Goal: Use online tool/utility: Utilize a website feature to perform a specific function

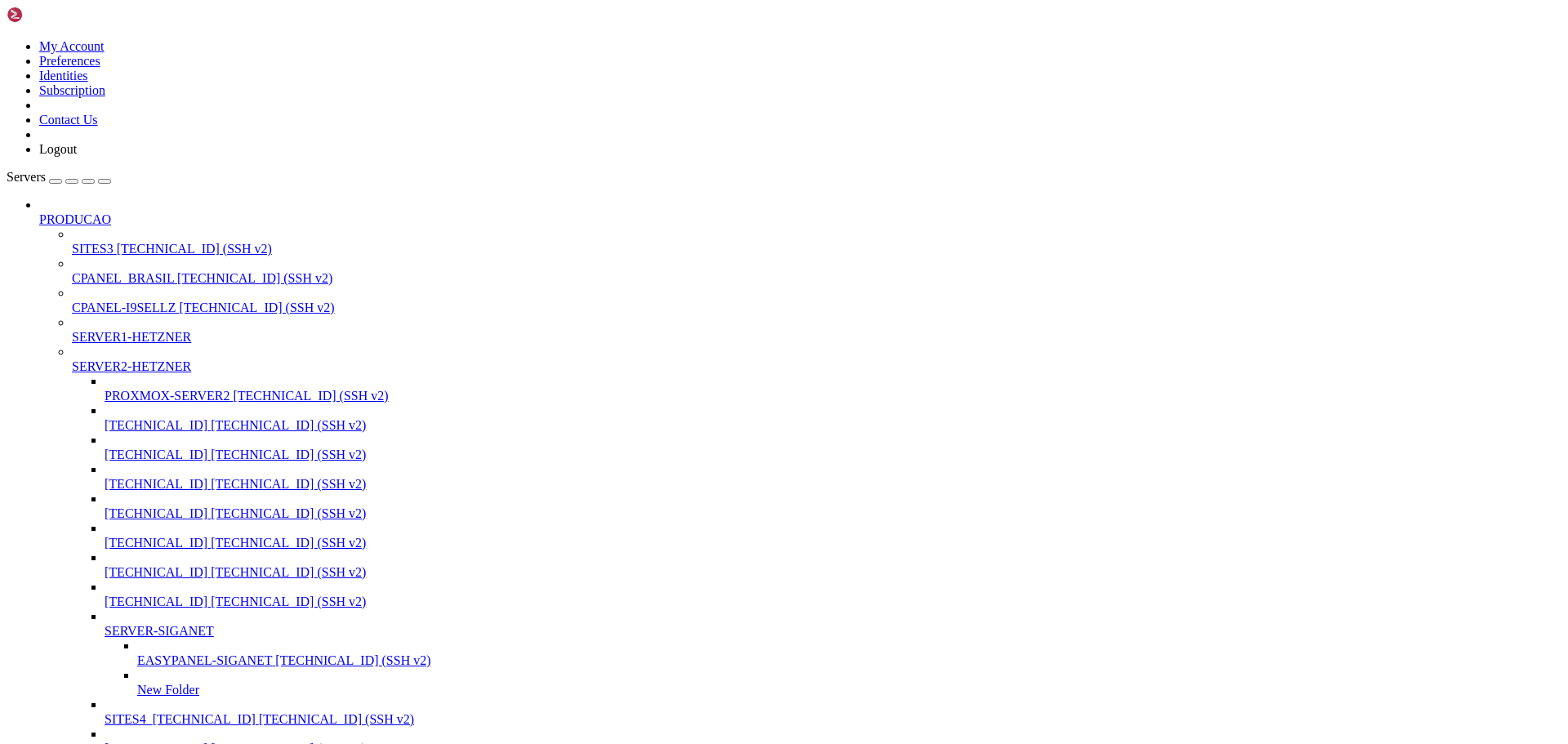
click at [77, 242] on span "SITES3" at bounding box center [93, 249] width 42 height 14
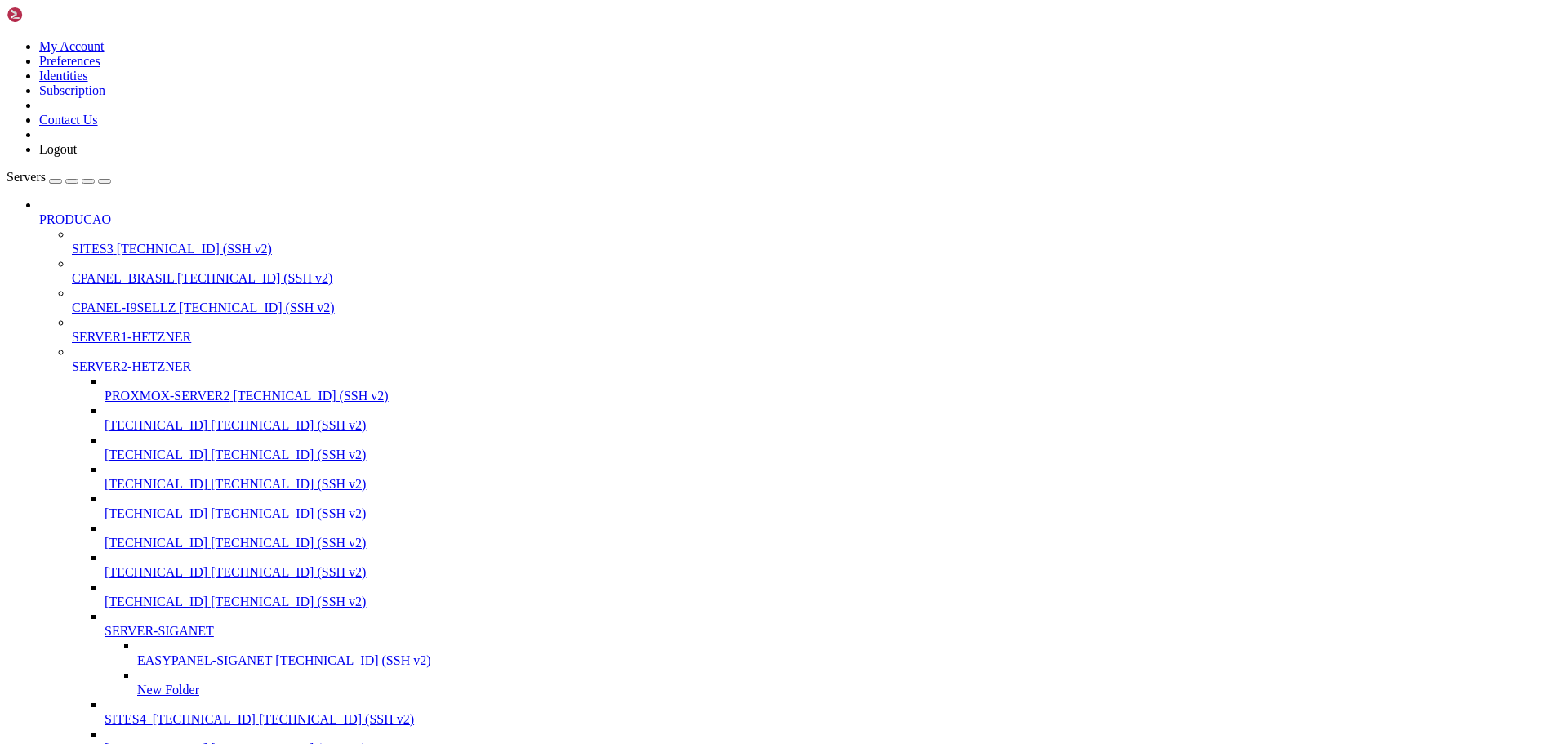
drag, startPoint x: 201, startPoint y: 2315, endPoint x: 239, endPoint y: 2355, distance: 55.2
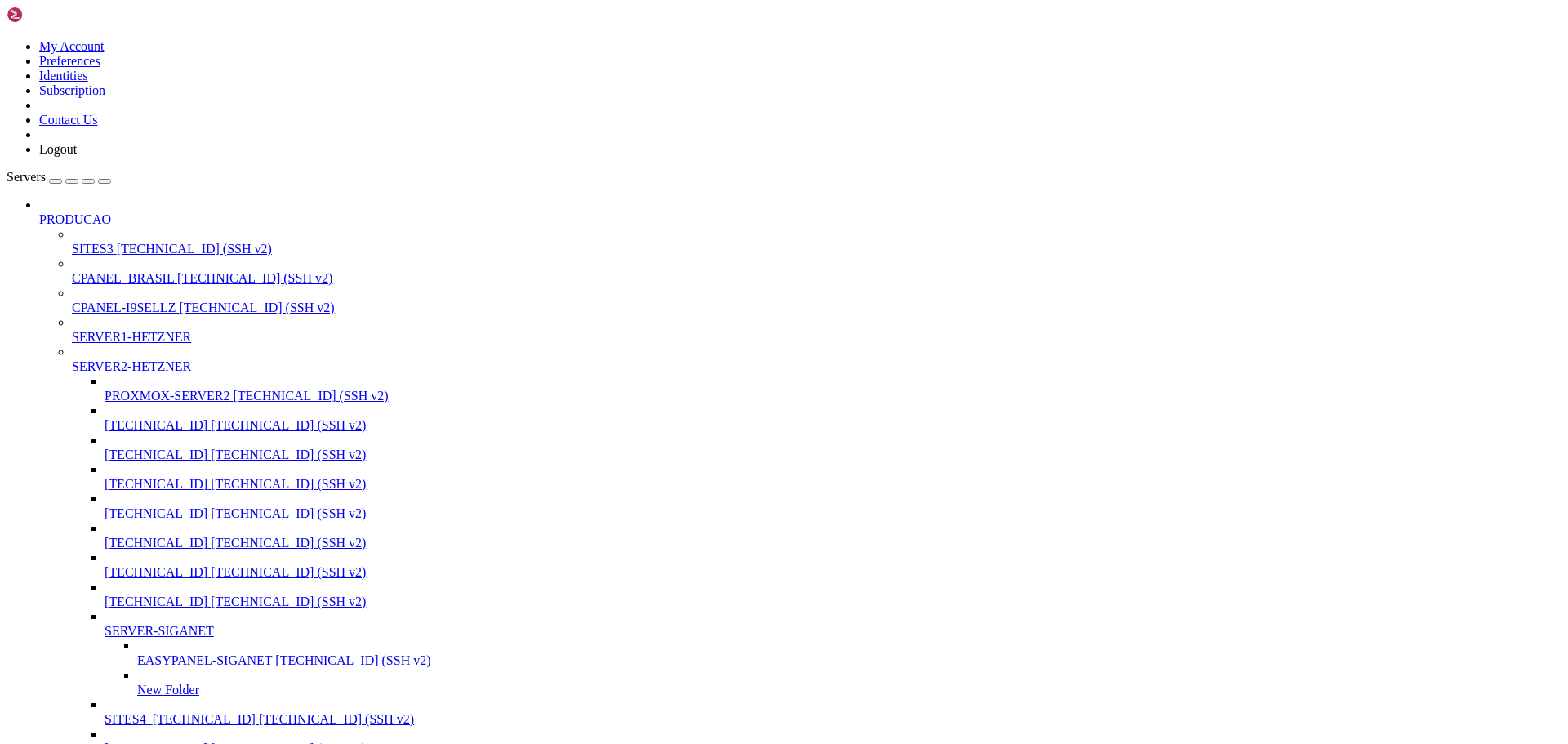
click at [78, 242] on span "SITES3" at bounding box center [93, 249] width 42 height 14
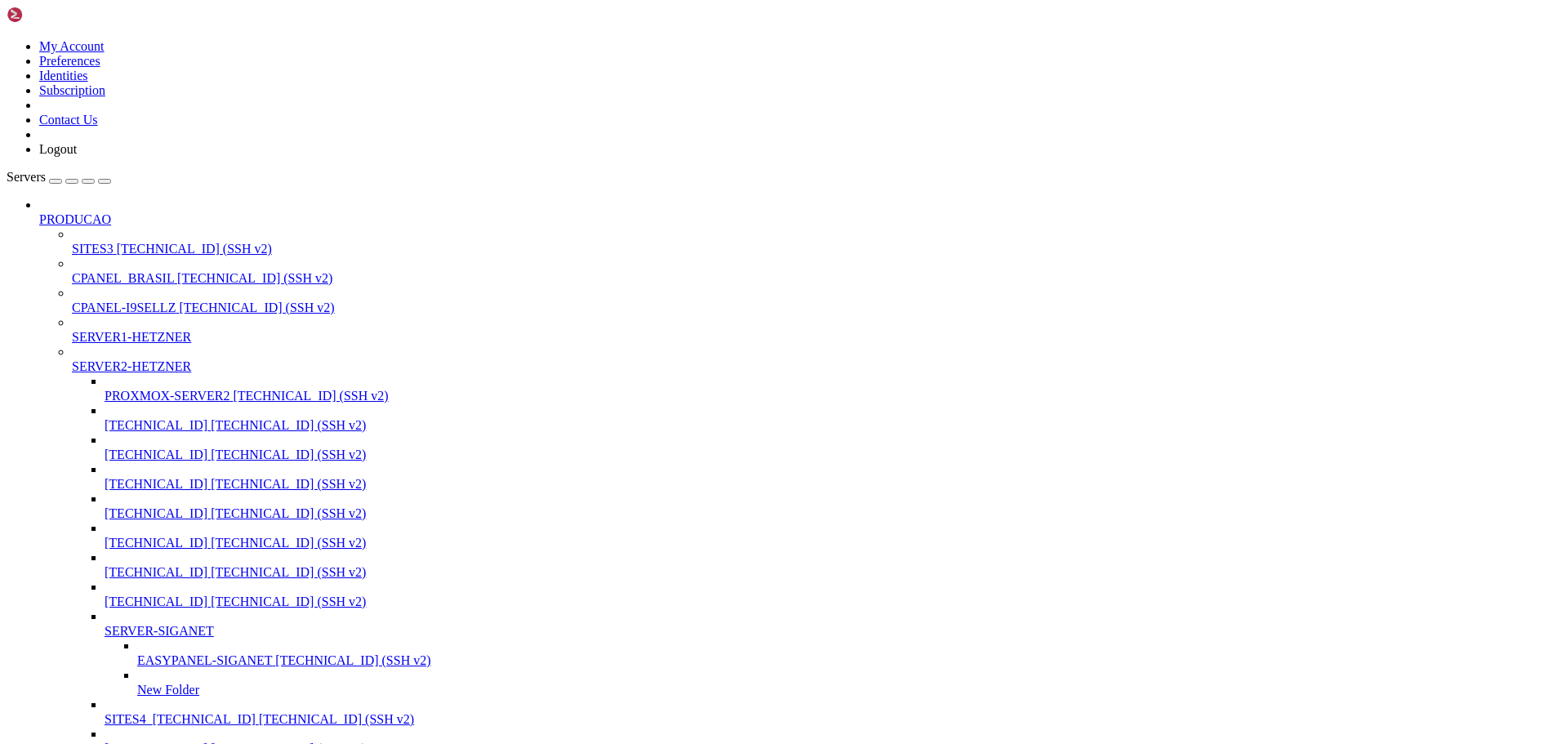
scroll to position [9476, 0]
